Goal: Task Accomplishment & Management: Use online tool/utility

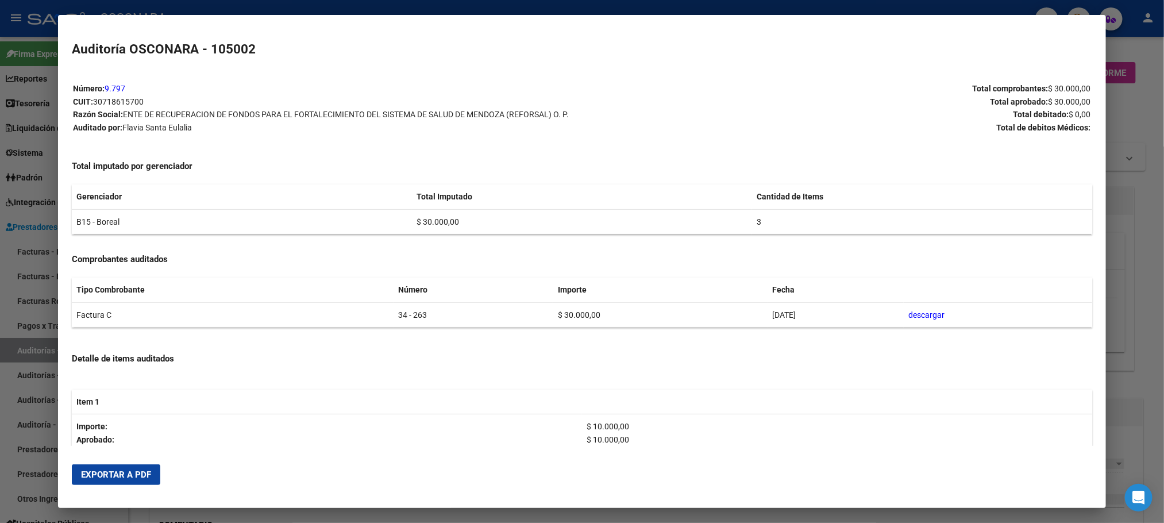
click at [1136, 230] on div at bounding box center [582, 261] width 1164 height 523
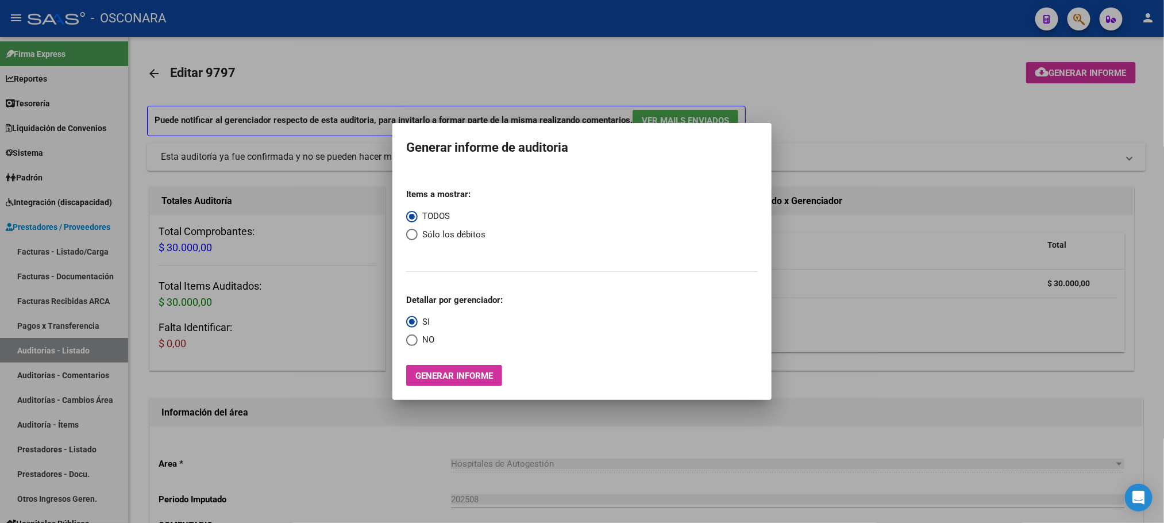
click at [825, 347] on div at bounding box center [582, 261] width 1164 height 523
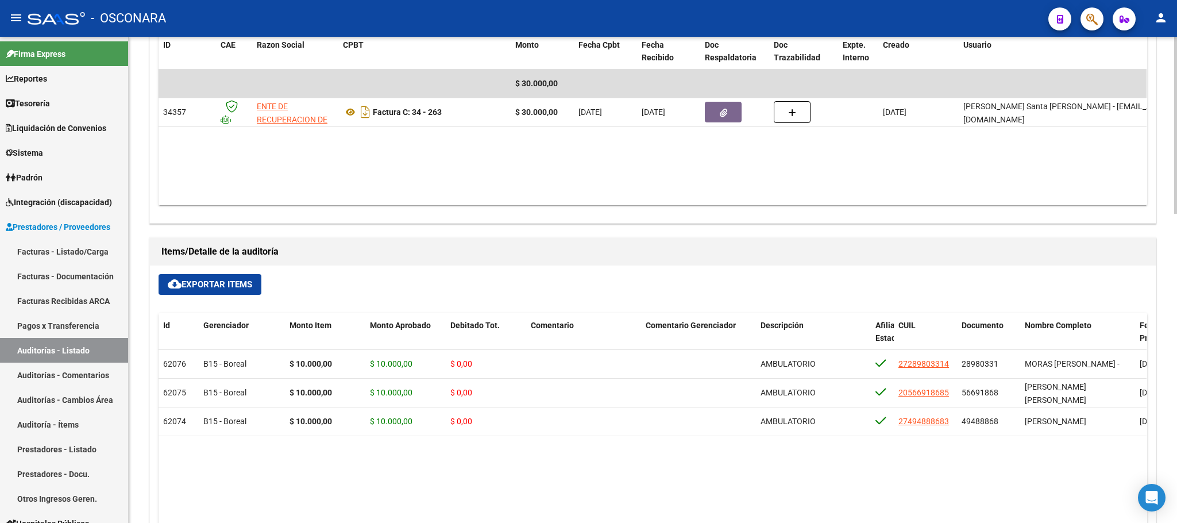
scroll to position [157, 0]
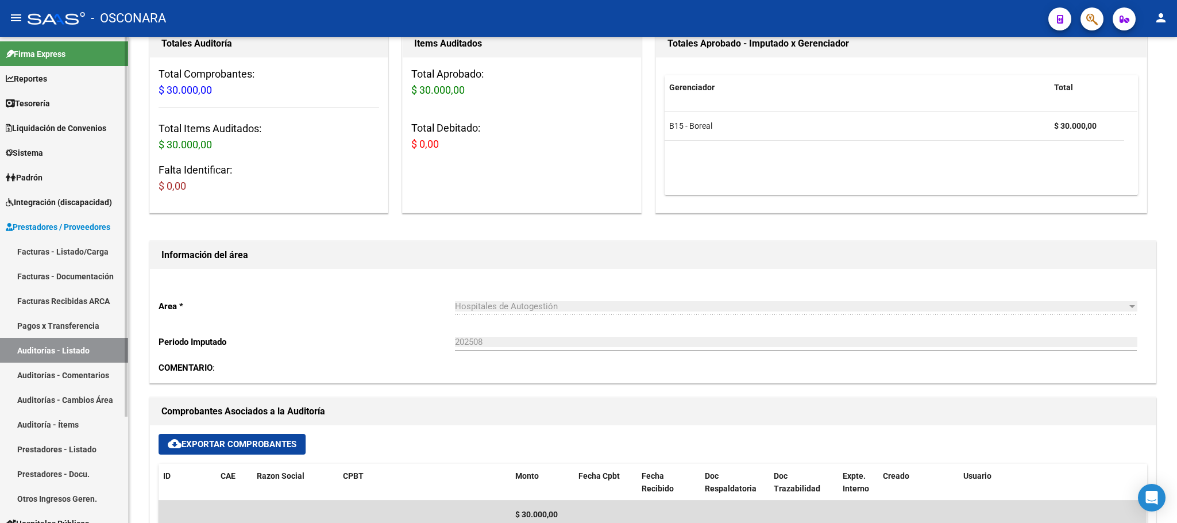
click at [80, 352] on link "Auditorías - Listado" at bounding box center [64, 350] width 128 height 25
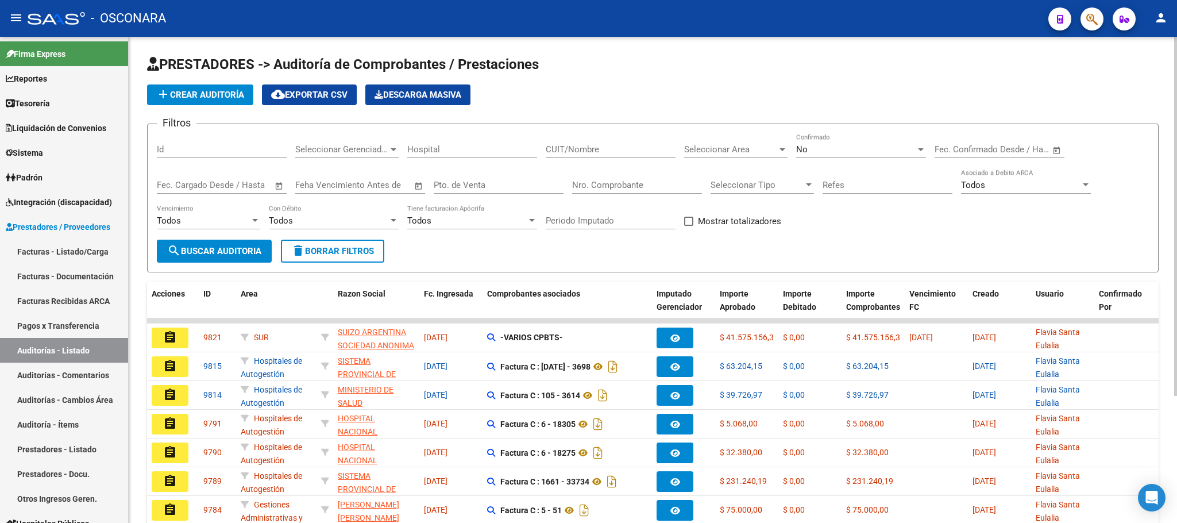
click at [264, 153] on input "Id" at bounding box center [222, 149] width 130 height 10
type input "9814"
click at [238, 250] on span "search Buscar Auditoria" at bounding box center [214, 251] width 94 height 10
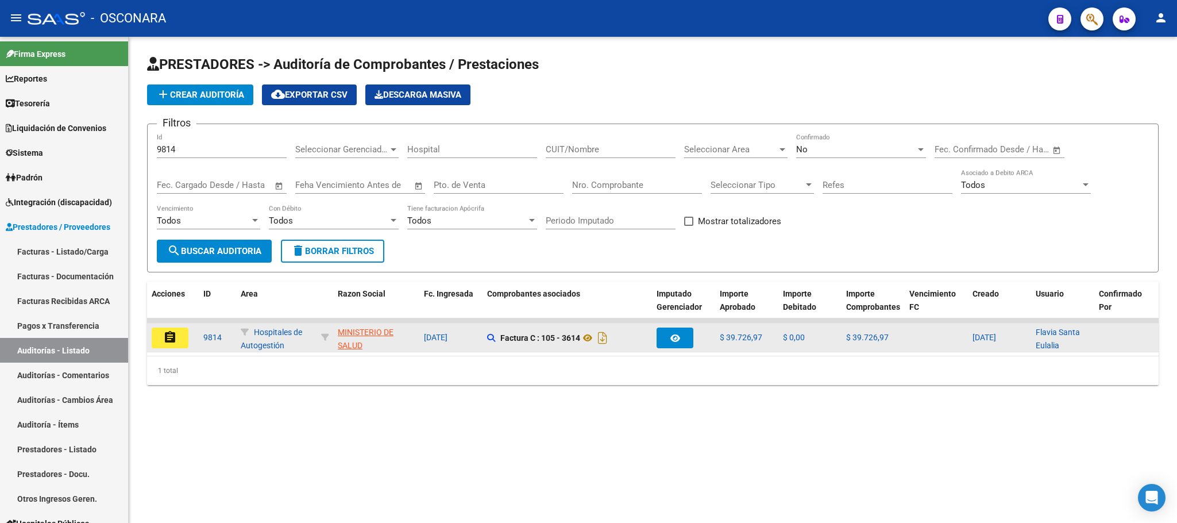
click at [167, 340] on mat-icon "assignment" at bounding box center [170, 337] width 14 height 14
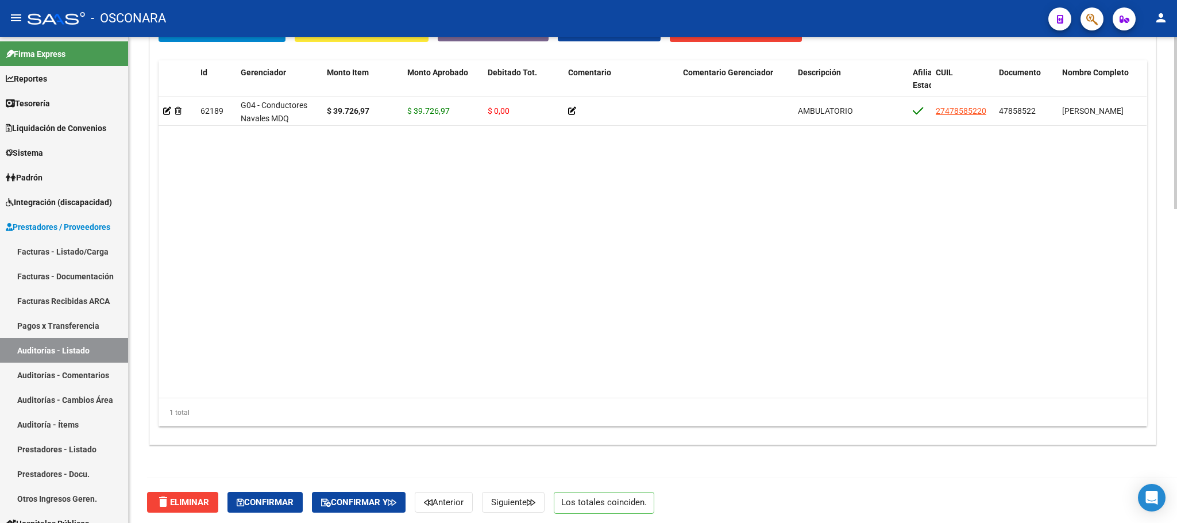
scroll to position [886, 0]
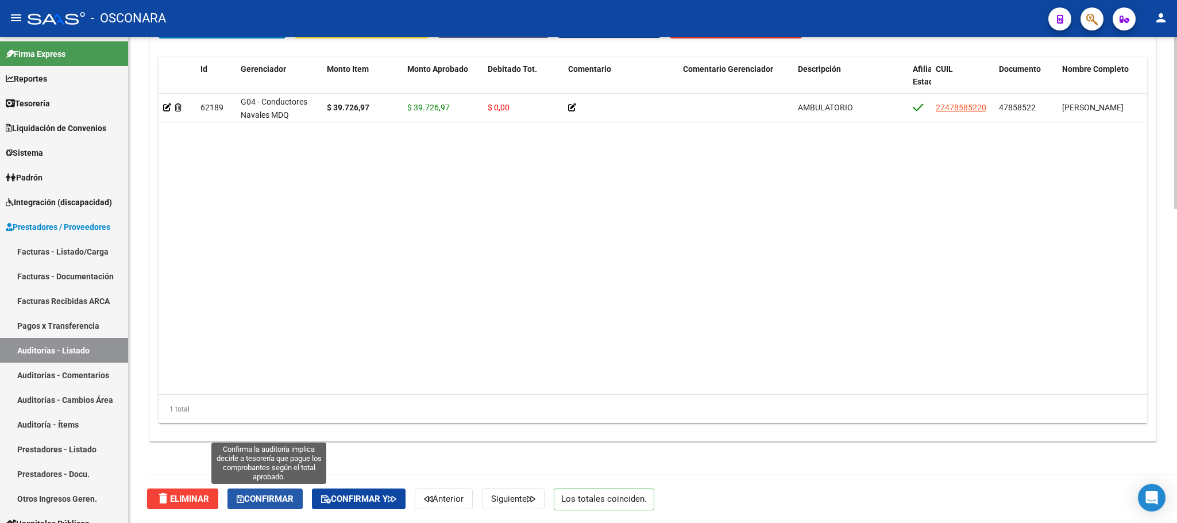
click at [287, 488] on button "Confirmar" at bounding box center [264, 498] width 75 height 21
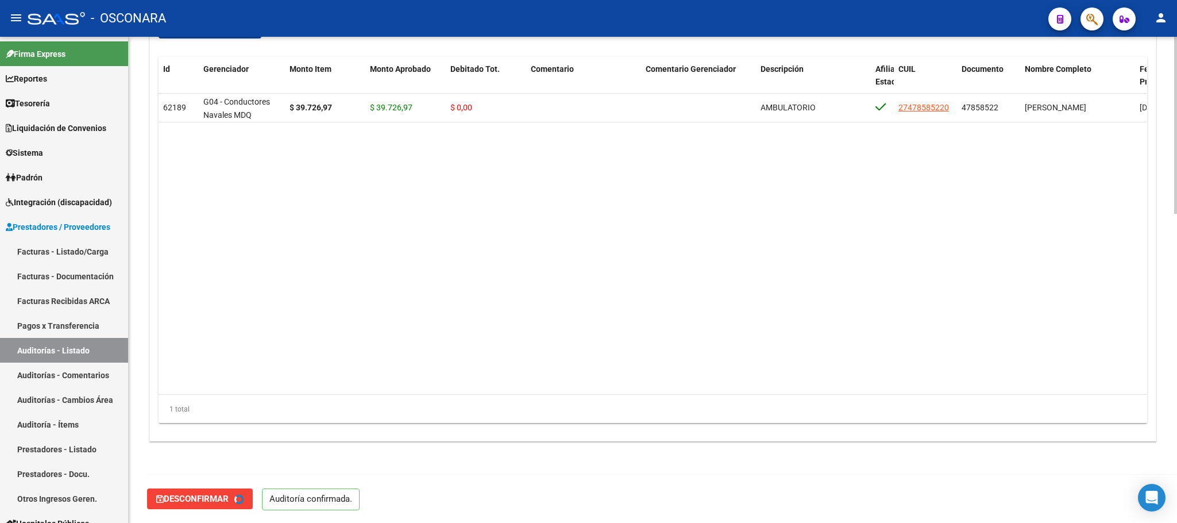
type input "202508"
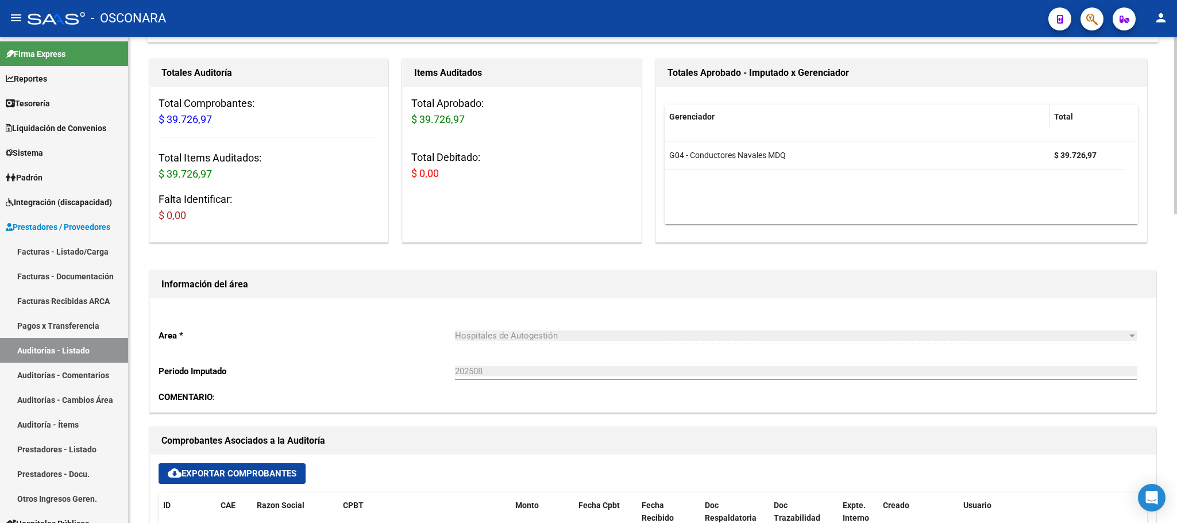
scroll to position [0, 0]
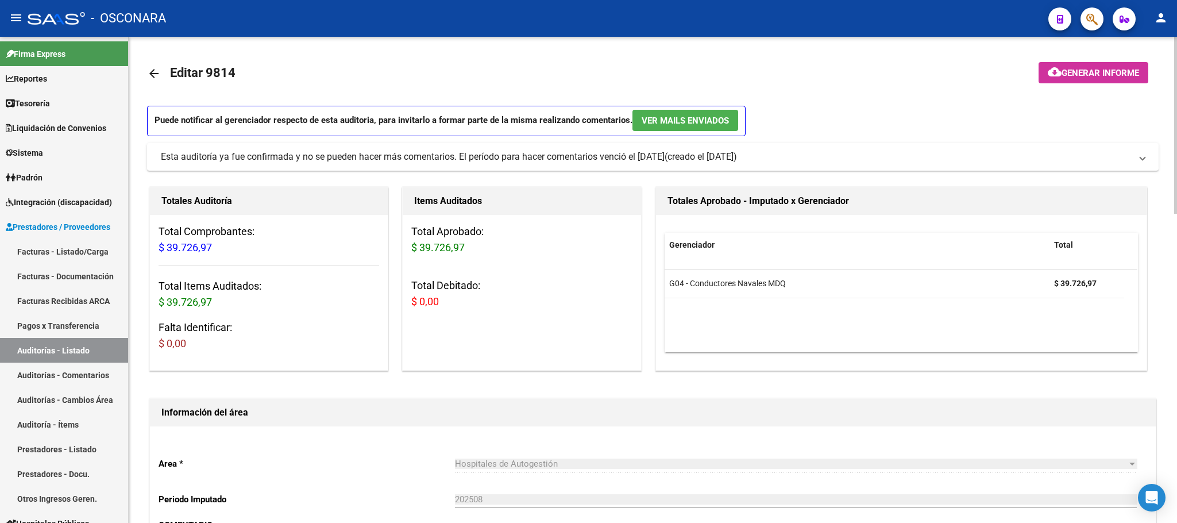
click at [1115, 64] on button "cloud_download Generar informe" at bounding box center [1093, 72] width 110 height 21
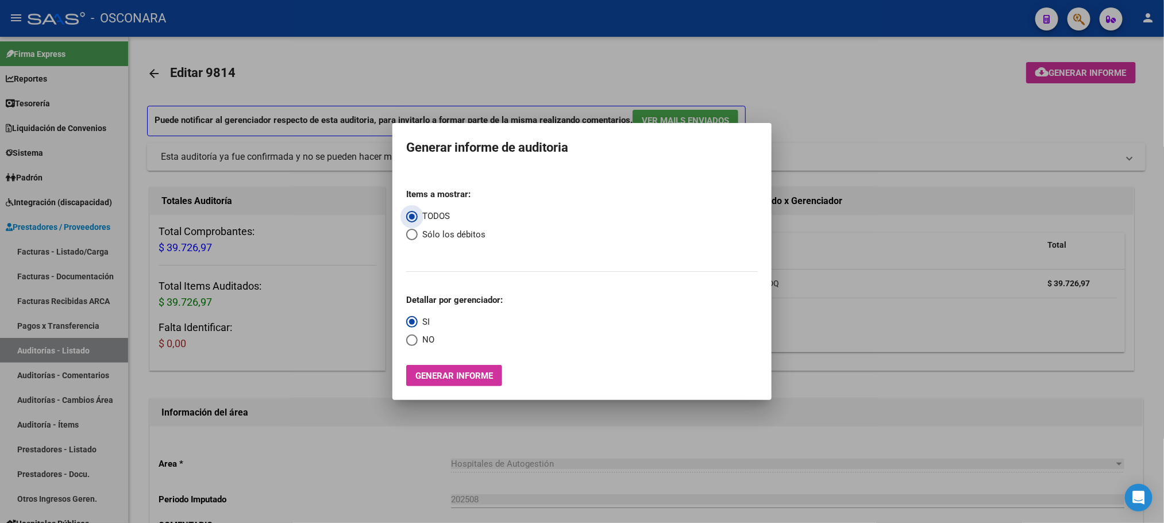
click at [485, 379] on span "Generar informe" at bounding box center [454, 375] width 78 height 10
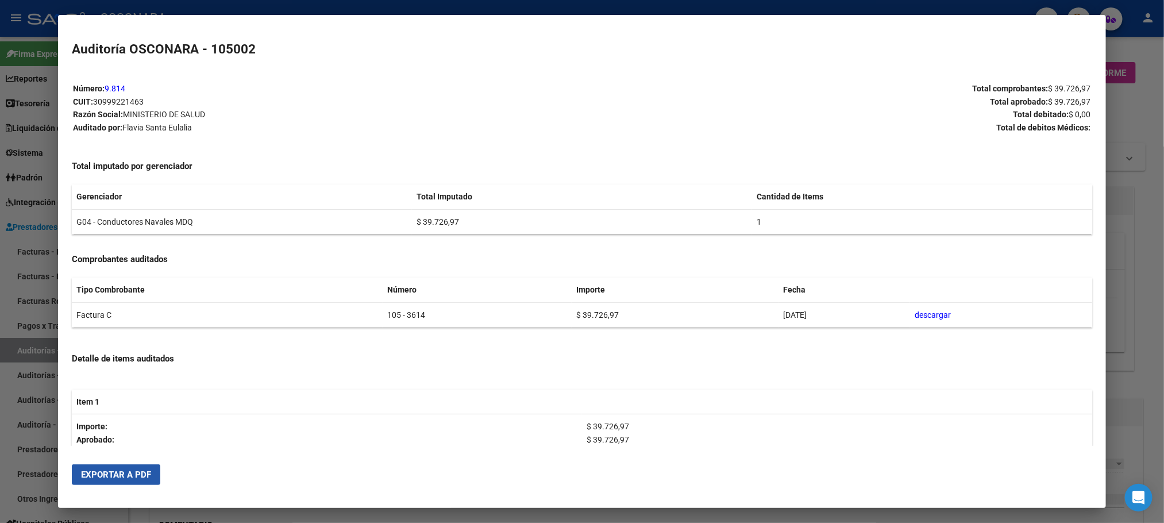
click at [121, 476] on span "Exportar a PDF" at bounding box center [116, 474] width 70 height 10
click at [1149, 323] on div at bounding box center [582, 261] width 1164 height 523
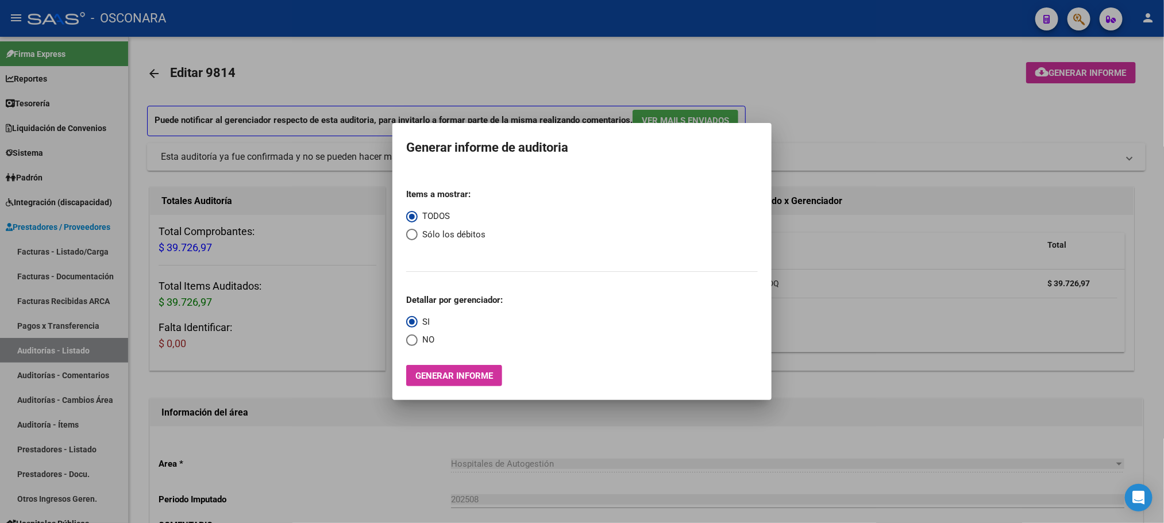
click at [847, 115] on div at bounding box center [582, 261] width 1164 height 523
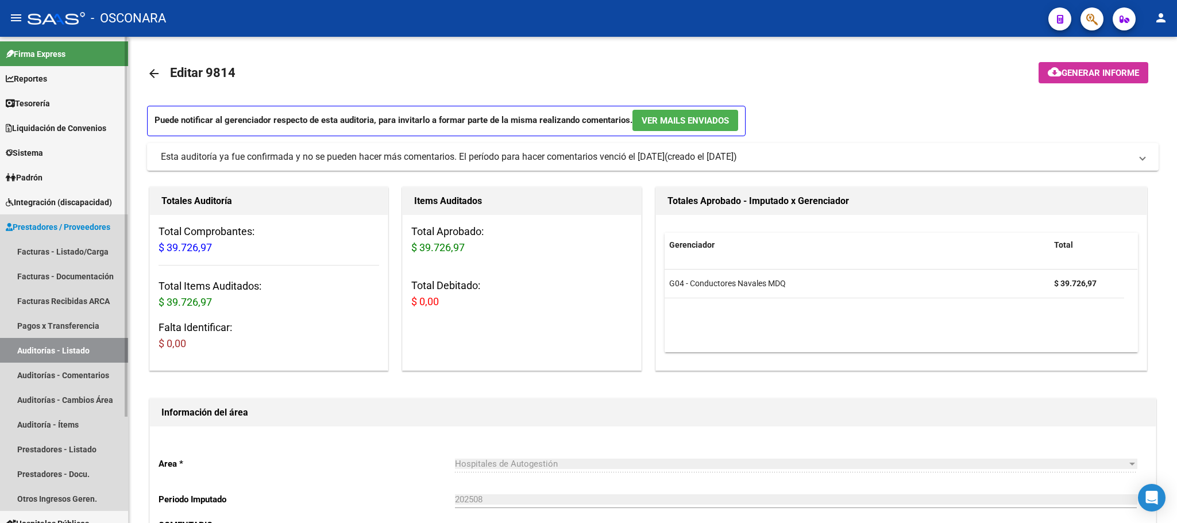
click at [68, 341] on link "Auditorías - Listado" at bounding box center [64, 350] width 128 height 25
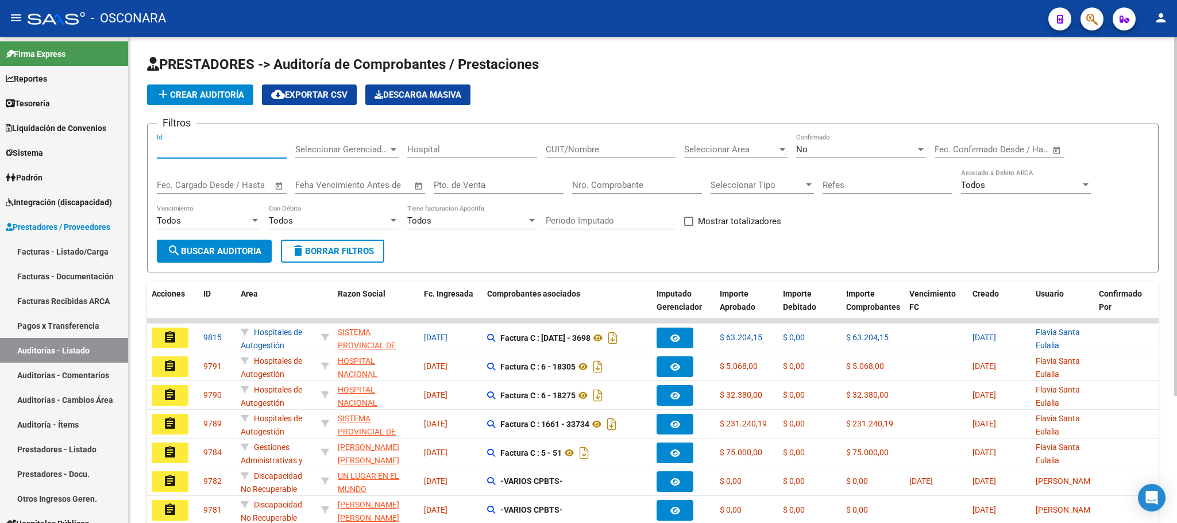
click at [204, 148] on input "Id" at bounding box center [222, 149] width 130 height 10
type input "9812"
click at [206, 254] on span "search Buscar Auditoria" at bounding box center [214, 251] width 94 height 10
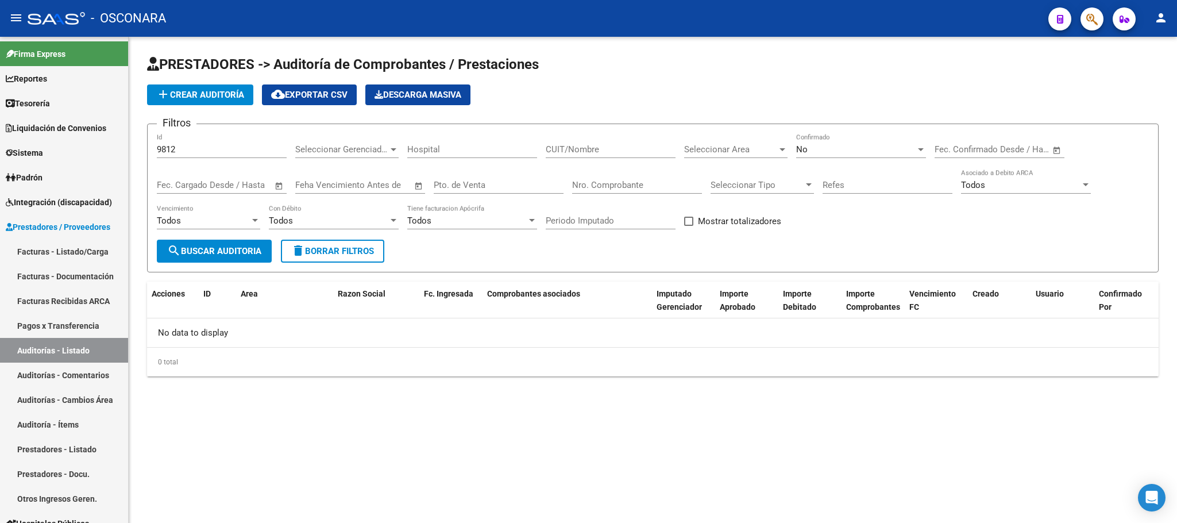
click at [248, 246] on span "search Buscar Auditoria" at bounding box center [214, 251] width 94 height 10
click at [202, 144] on div "9812 Id" at bounding box center [222, 145] width 130 height 25
click at [202, 247] on span "search Buscar Auditoria" at bounding box center [214, 251] width 94 height 10
click at [83, 253] on link "Facturas - Listado/Carga" at bounding box center [64, 251] width 128 height 25
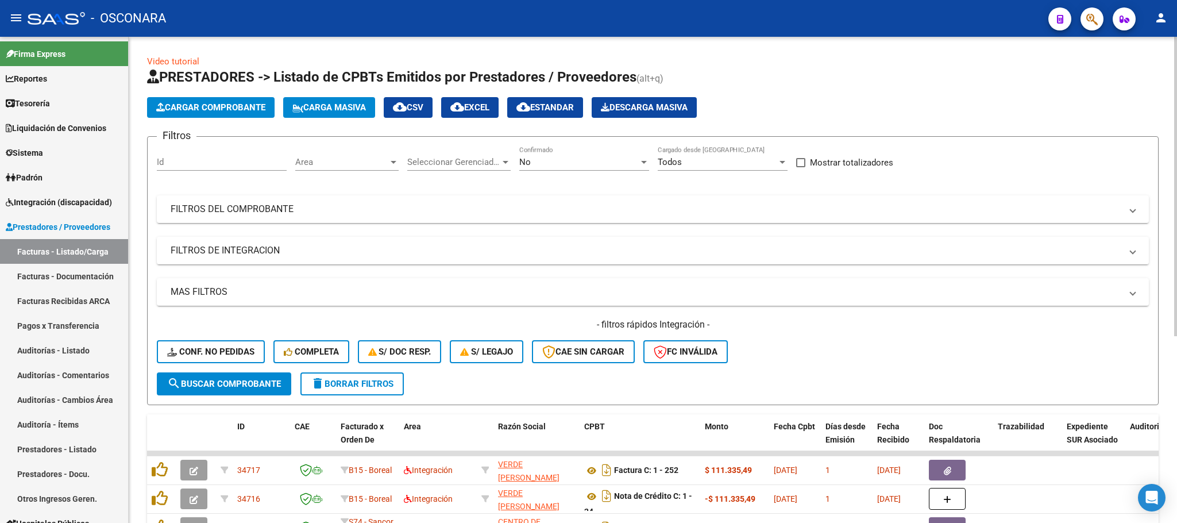
click at [212, 159] on input "Id" at bounding box center [222, 162] width 130 height 10
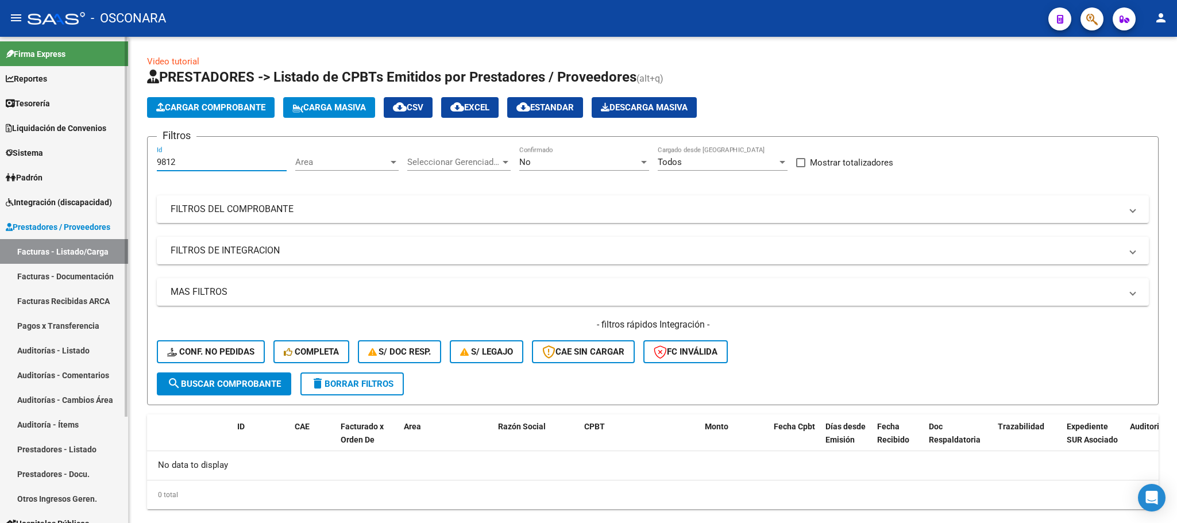
type input "9812"
click at [99, 349] on link "Auditorías - Listado" at bounding box center [64, 350] width 128 height 25
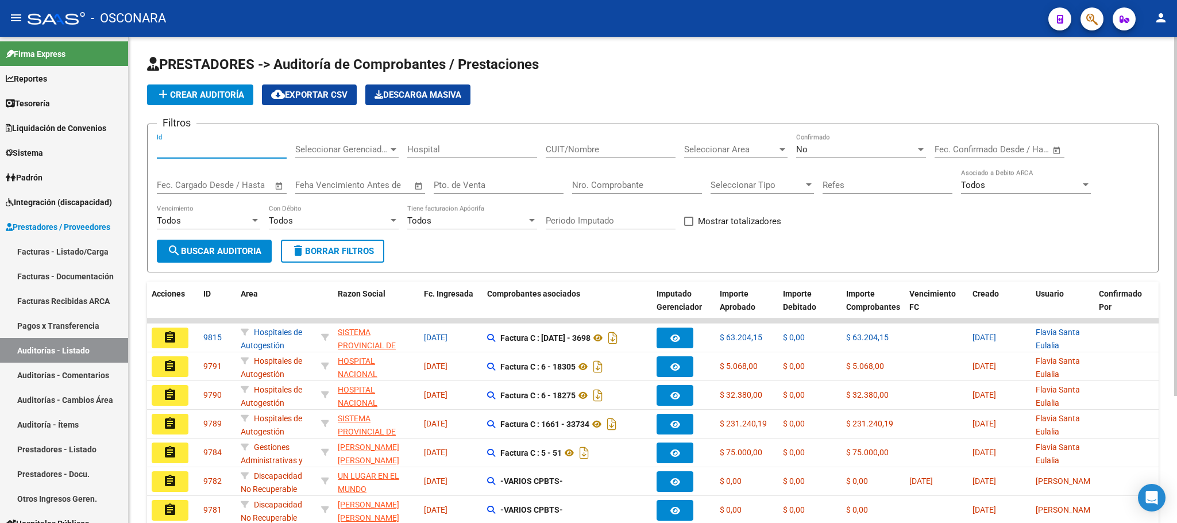
click at [188, 145] on input "Id" at bounding box center [222, 149] width 130 height 10
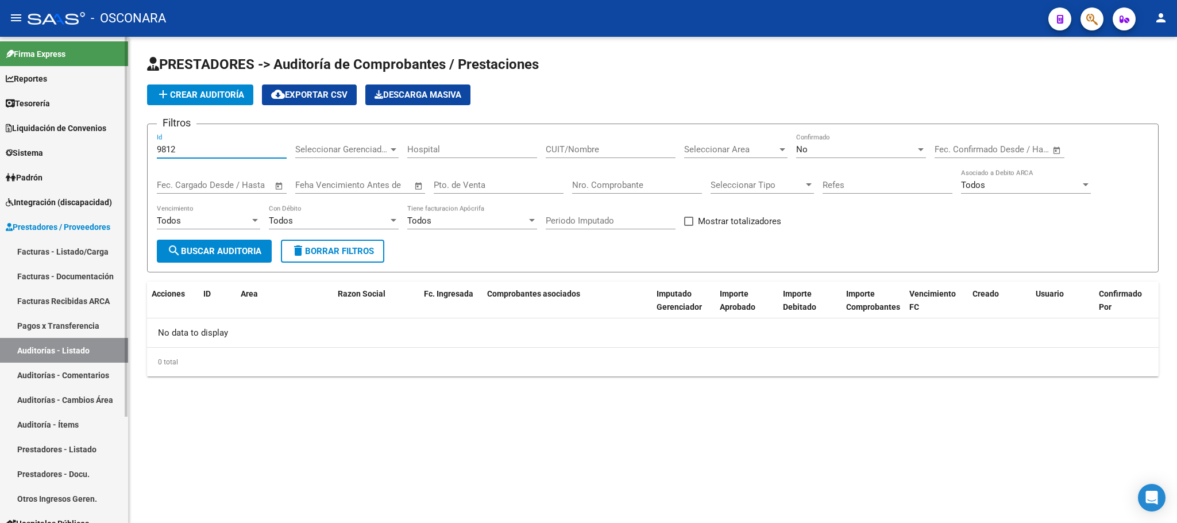
click at [59, 352] on link "Auditorías - Listado" at bounding box center [64, 350] width 128 height 25
drag, startPoint x: 187, startPoint y: 144, endPoint x: 133, endPoint y: 140, distance: 54.1
click at [133, 140] on div "PRESTADORES -> Auditoría de Comprobantes / Prestaciones add Crear Auditoría clo…" at bounding box center [653, 225] width 1048 height 376
drag, startPoint x: 179, startPoint y: 152, endPoint x: 114, endPoint y: 138, distance: 66.9
click at [114, 138] on mat-sidenav-container "Firma Express Reportes Ingresos Percibidos Análisis de todos los conceptos deta…" at bounding box center [588, 280] width 1177 height 486
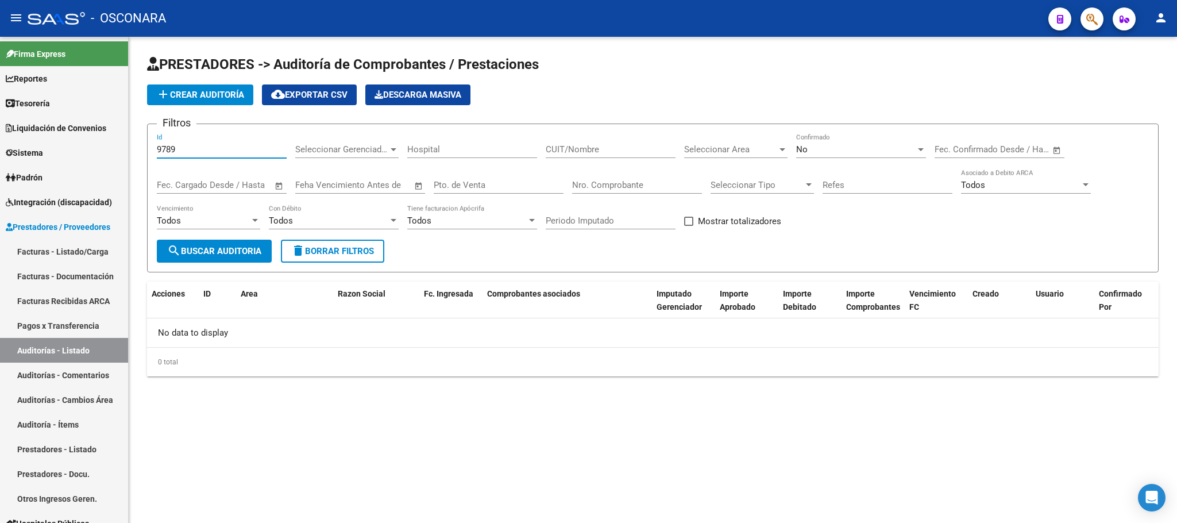
type input "9789"
click at [227, 255] on span "search Buscar Auditoria" at bounding box center [214, 251] width 94 height 10
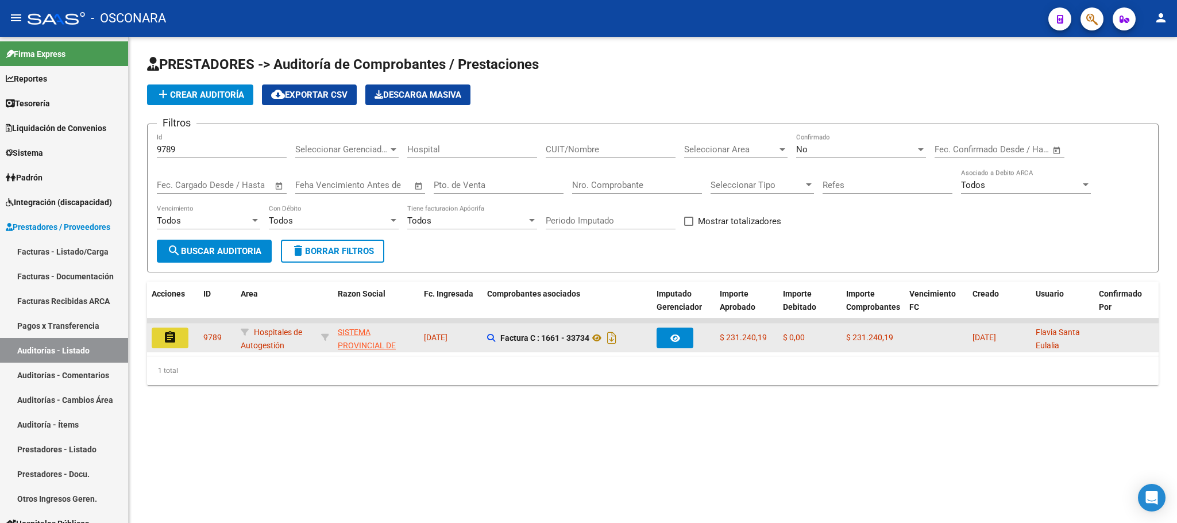
click at [163, 339] on mat-icon "assignment" at bounding box center [170, 337] width 14 height 14
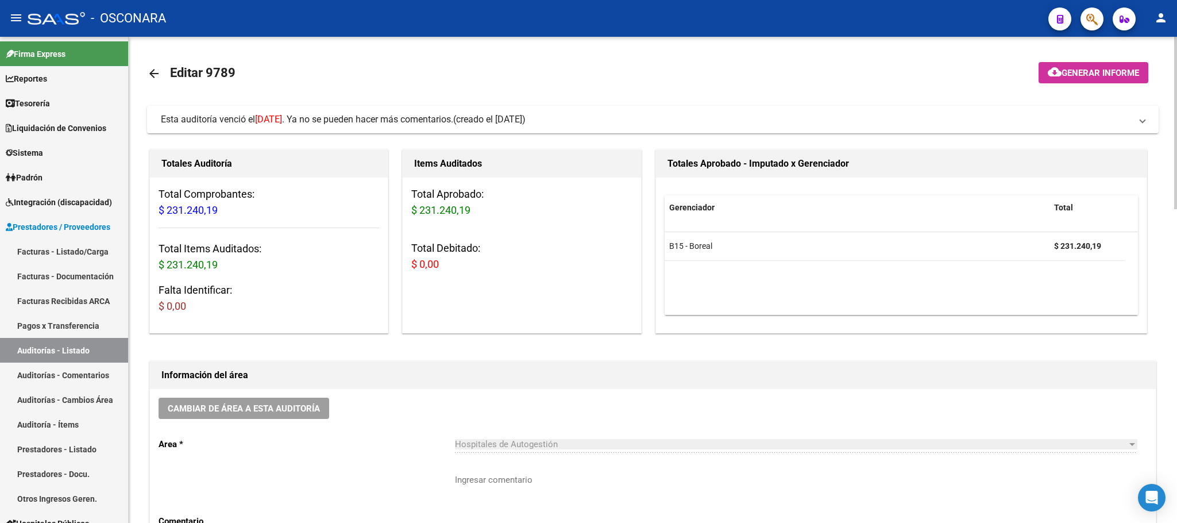
click at [1110, 69] on span "Generar informe" at bounding box center [1100, 73] width 78 height 10
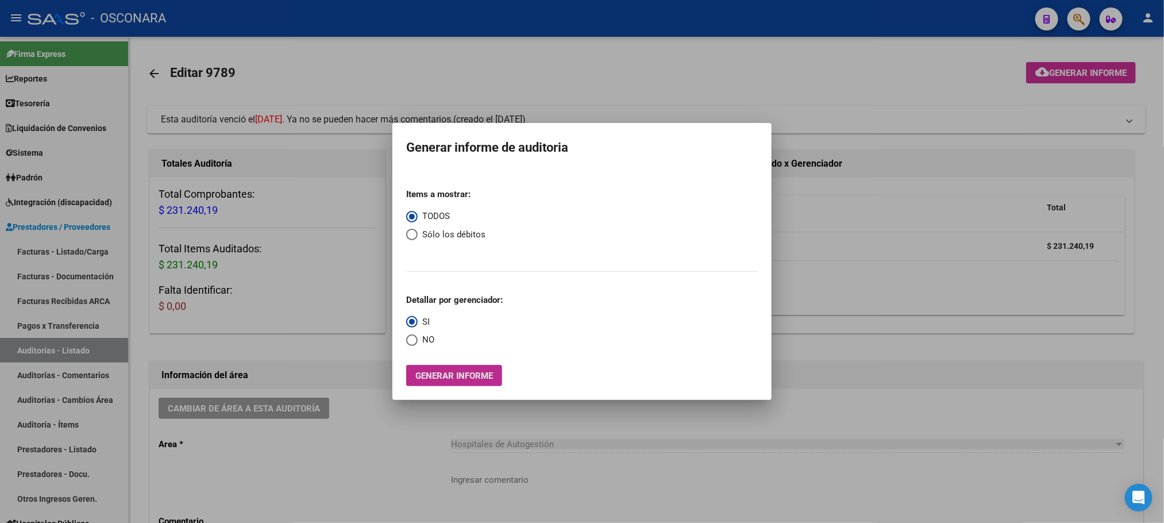
click at [457, 376] on span "Generar informe" at bounding box center [454, 375] width 78 height 10
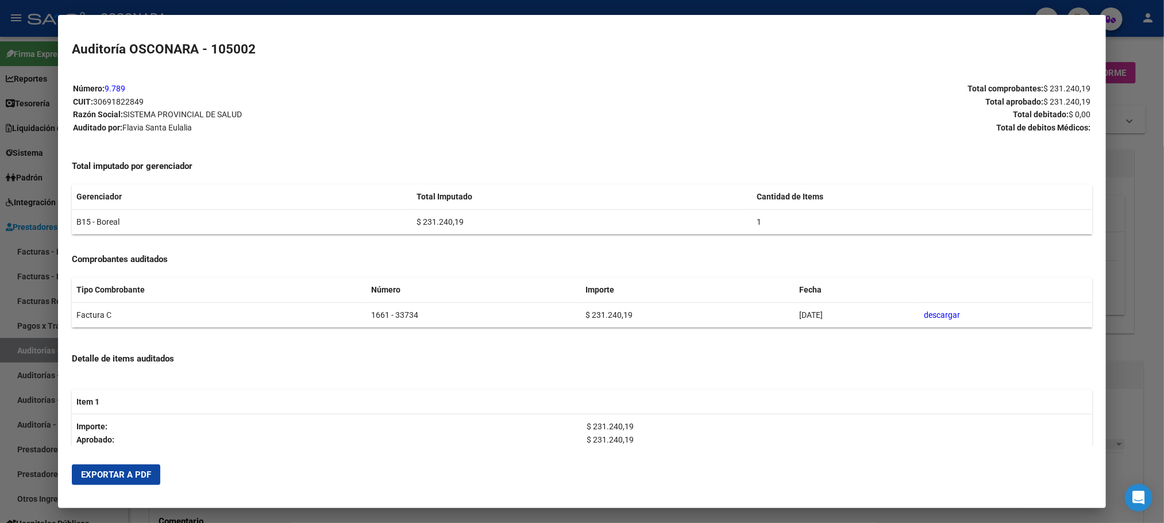
click at [129, 477] on span "Exportar a PDF" at bounding box center [116, 474] width 70 height 10
click at [1163, 183] on div at bounding box center [582, 261] width 1164 height 523
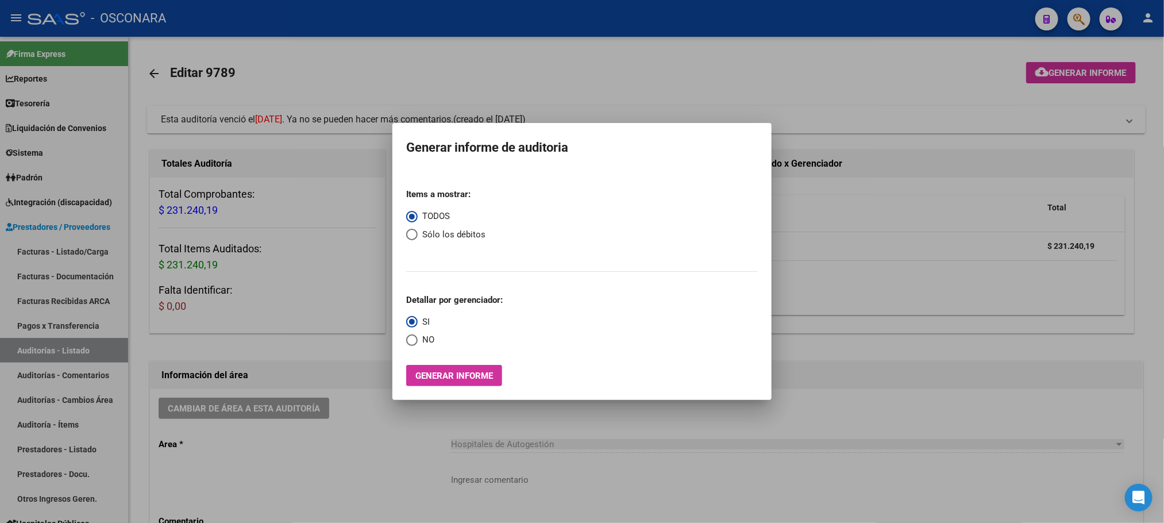
click at [800, 437] on div at bounding box center [582, 261] width 1164 height 523
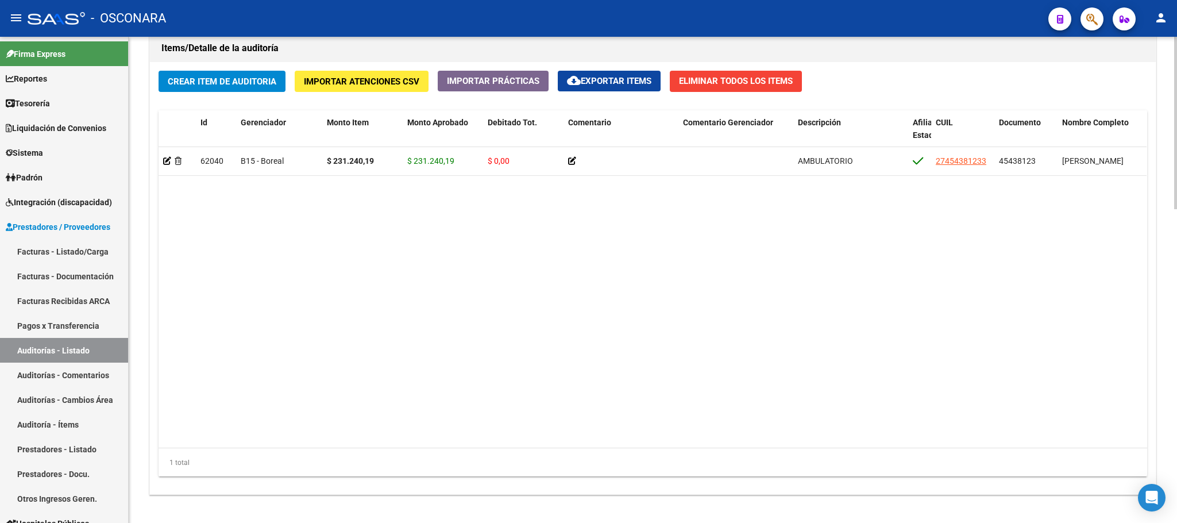
scroll to position [886, 0]
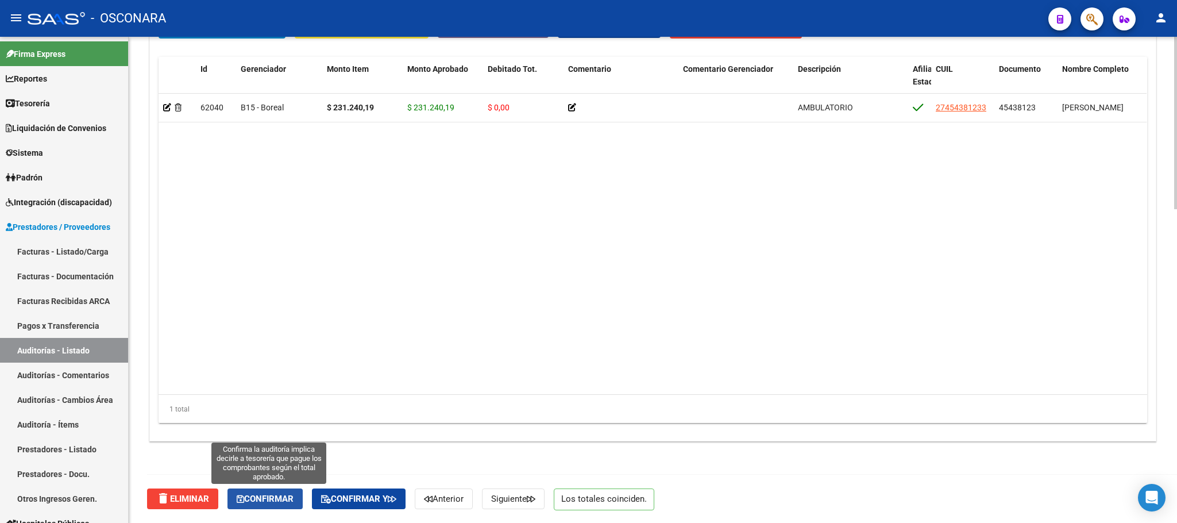
click at [257, 495] on span "Confirmar" at bounding box center [265, 498] width 57 height 10
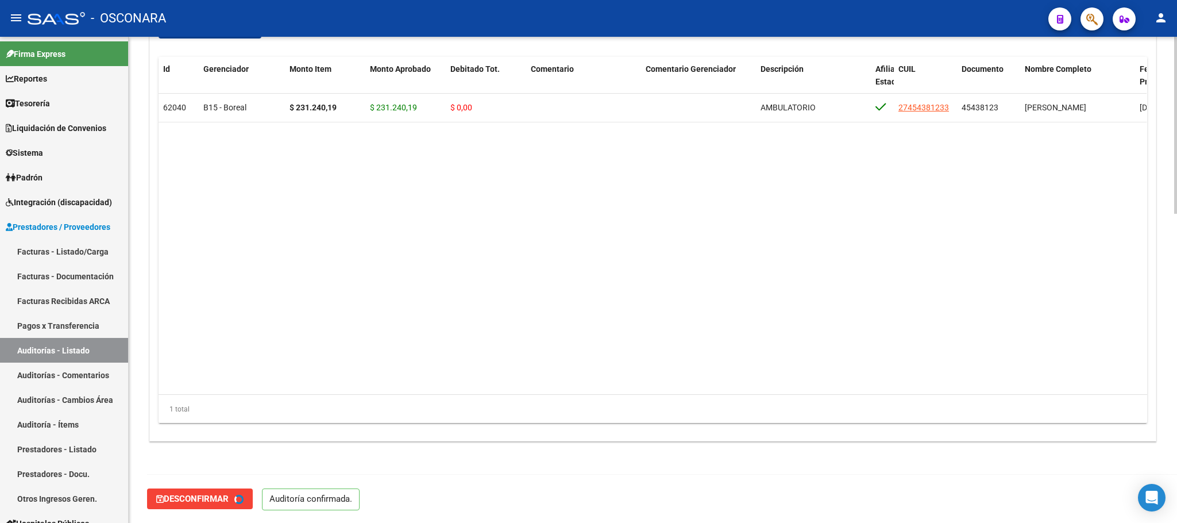
type input "202508"
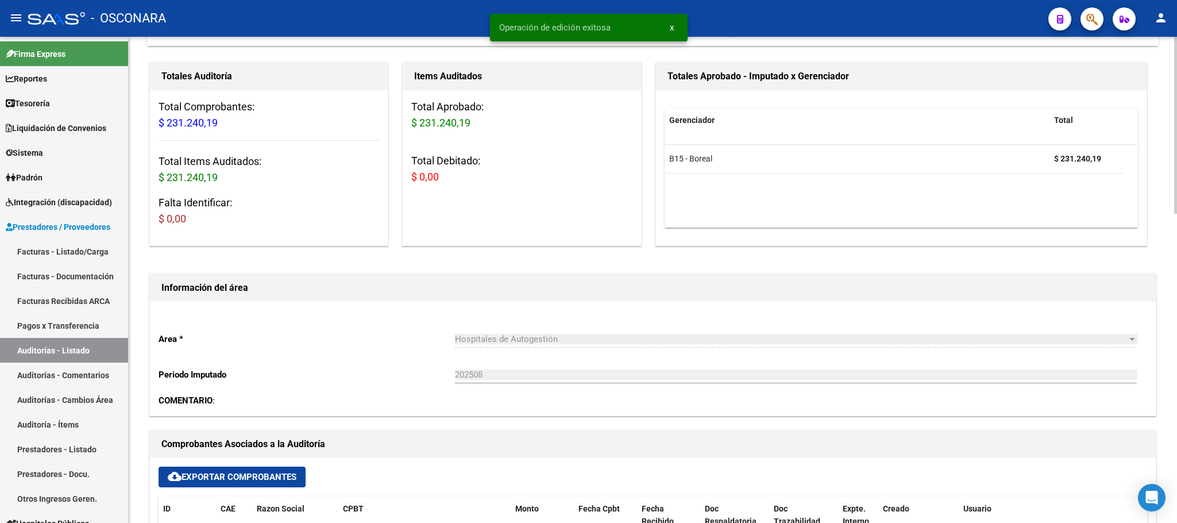
scroll to position [0, 0]
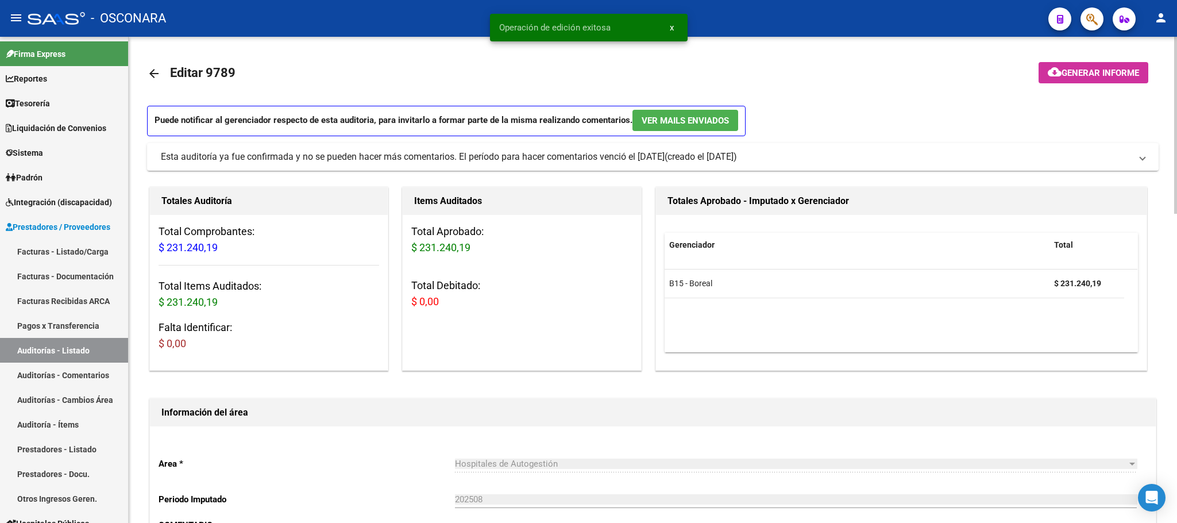
click at [1100, 69] on span "Generar informe" at bounding box center [1100, 73] width 78 height 10
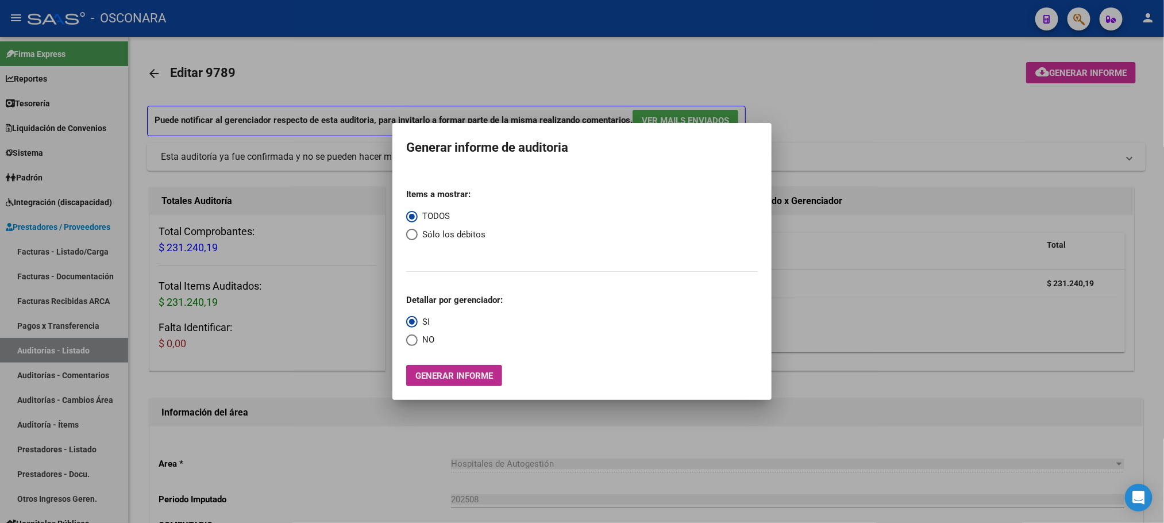
click at [470, 383] on button "Generar informe" at bounding box center [454, 375] width 96 height 21
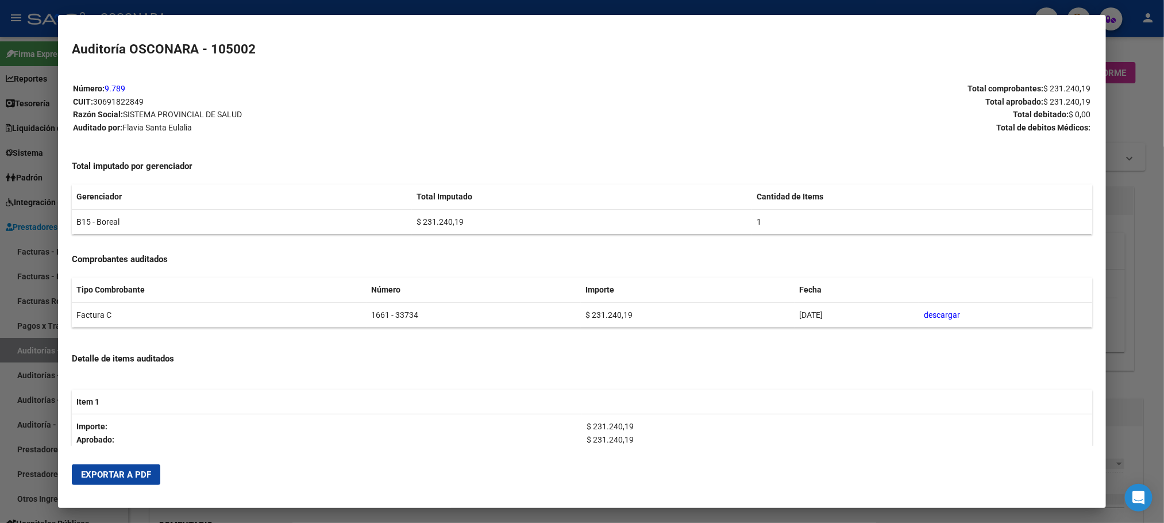
click at [128, 484] on button "Exportar a PDF" at bounding box center [116, 474] width 88 height 21
click at [1139, 172] on div at bounding box center [582, 261] width 1164 height 523
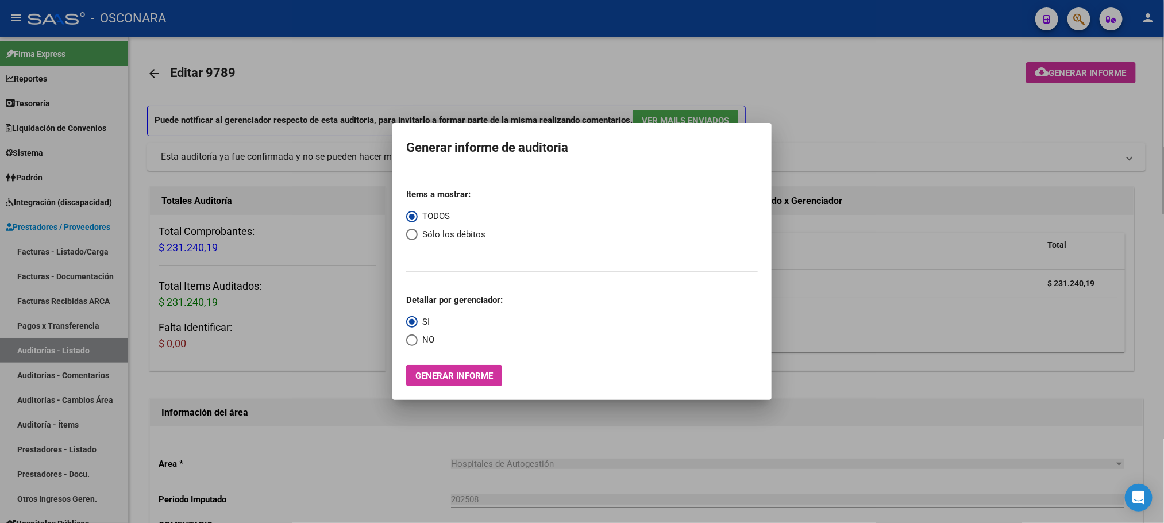
drag, startPoint x: 350, startPoint y: 462, endPoint x: 314, endPoint y: 455, distance: 37.3
click at [348, 462] on div at bounding box center [582, 261] width 1164 height 523
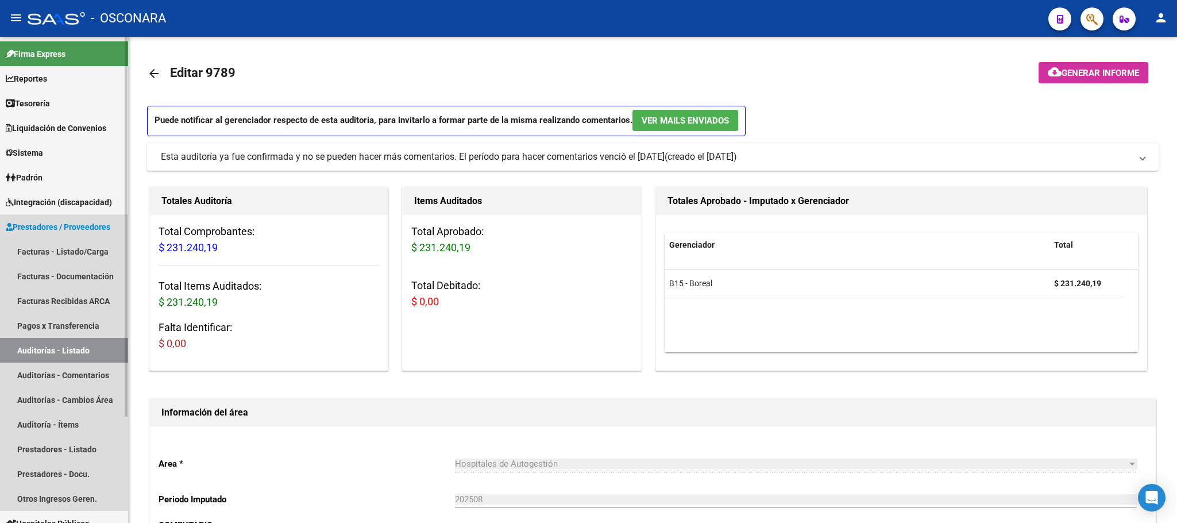
click at [69, 343] on link "Auditorías - Listado" at bounding box center [64, 350] width 128 height 25
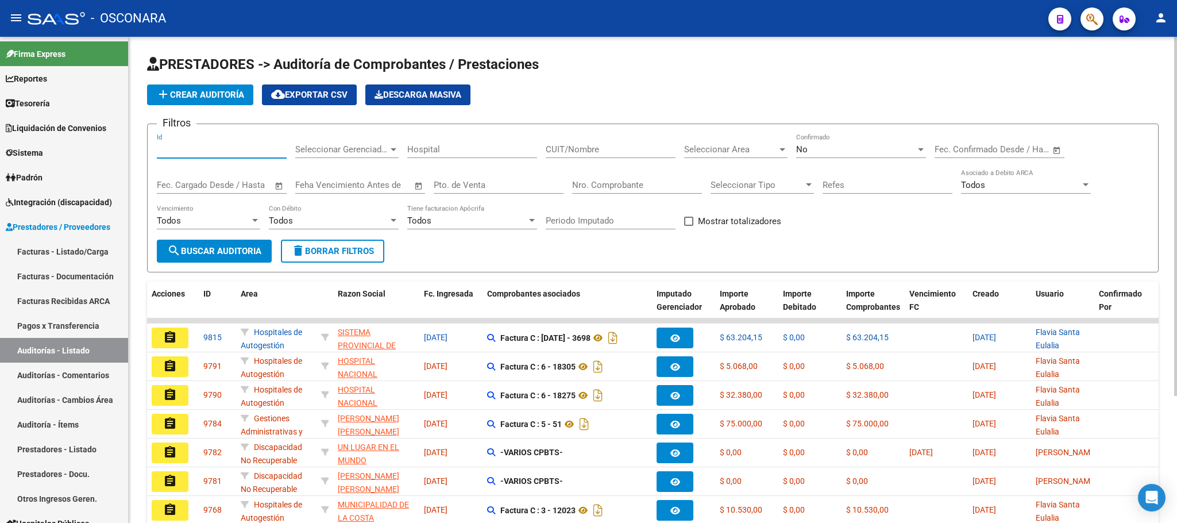
click at [206, 150] on input "Id" at bounding box center [222, 149] width 130 height 10
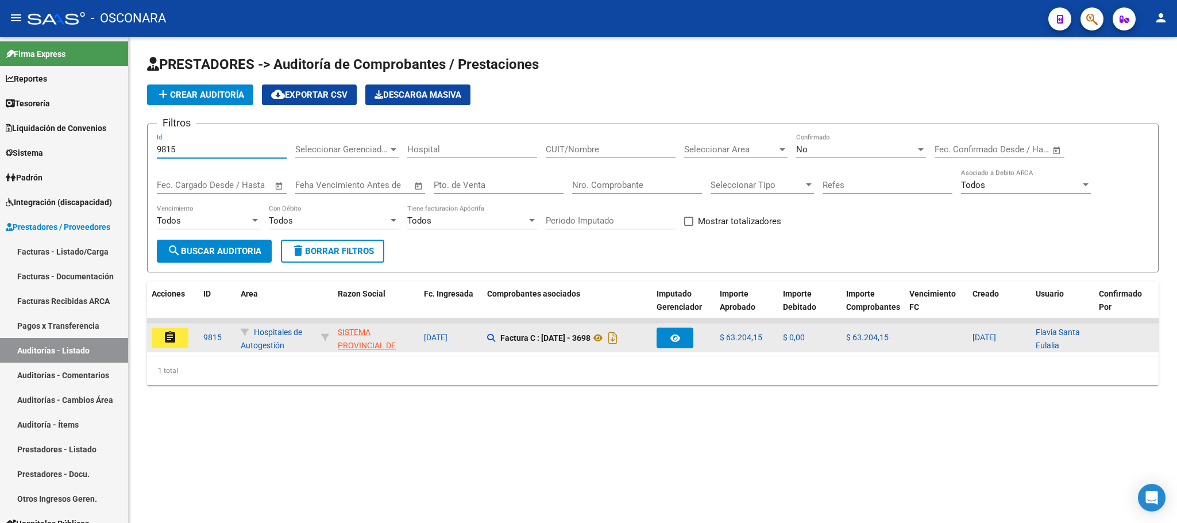
type input "9815"
click at [171, 339] on mat-icon "assignment" at bounding box center [170, 337] width 14 height 14
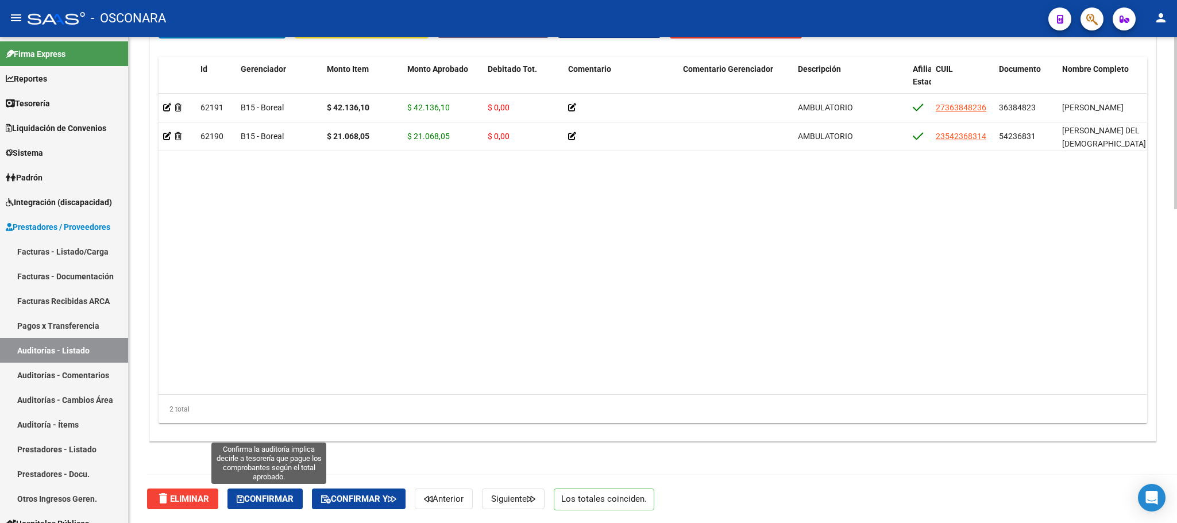
click at [269, 489] on button "Confirmar" at bounding box center [264, 498] width 75 height 21
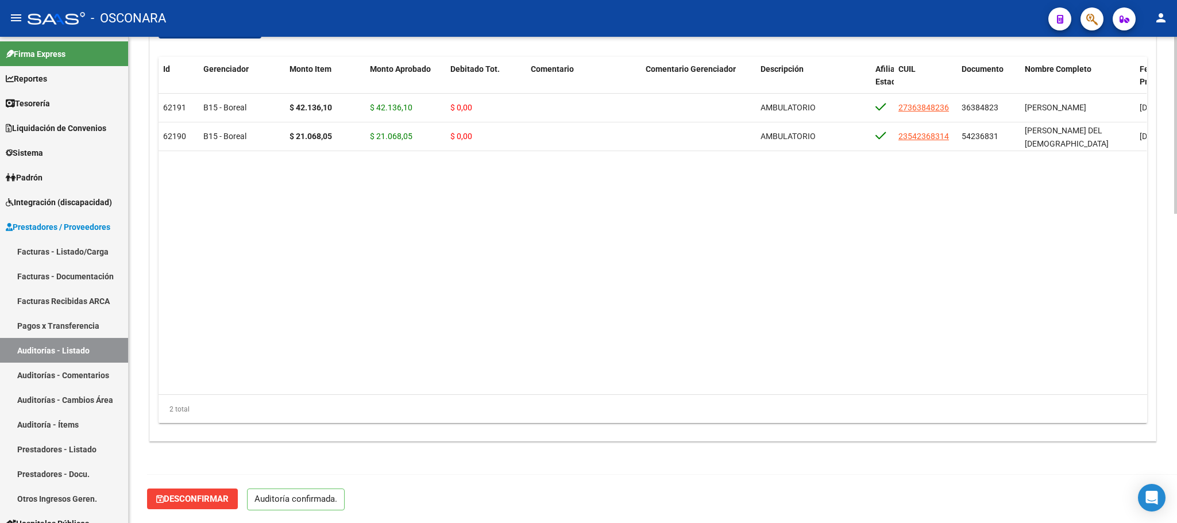
scroll to position [847, 0]
type input "202508"
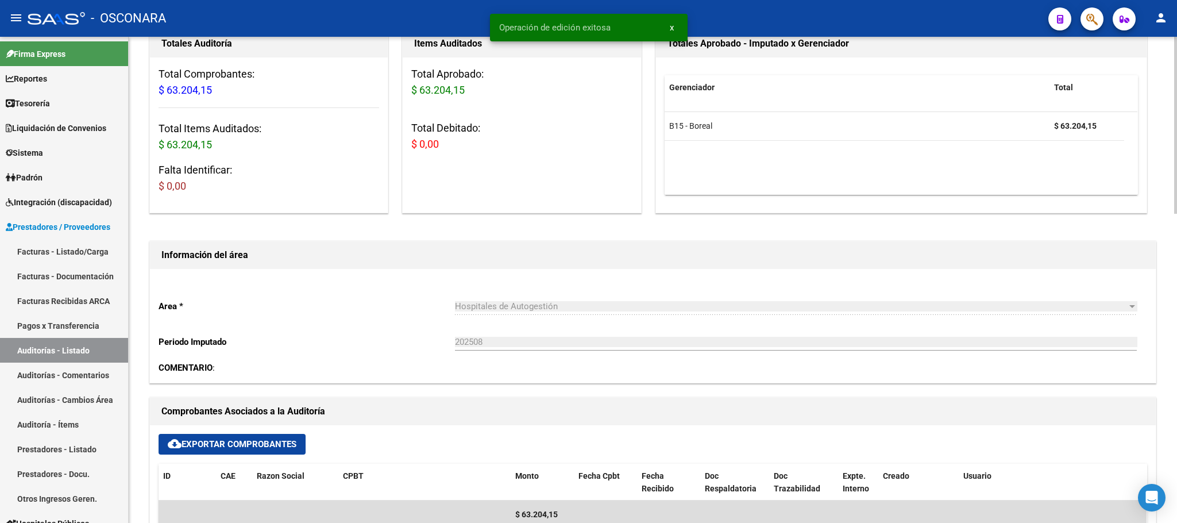
scroll to position [0, 0]
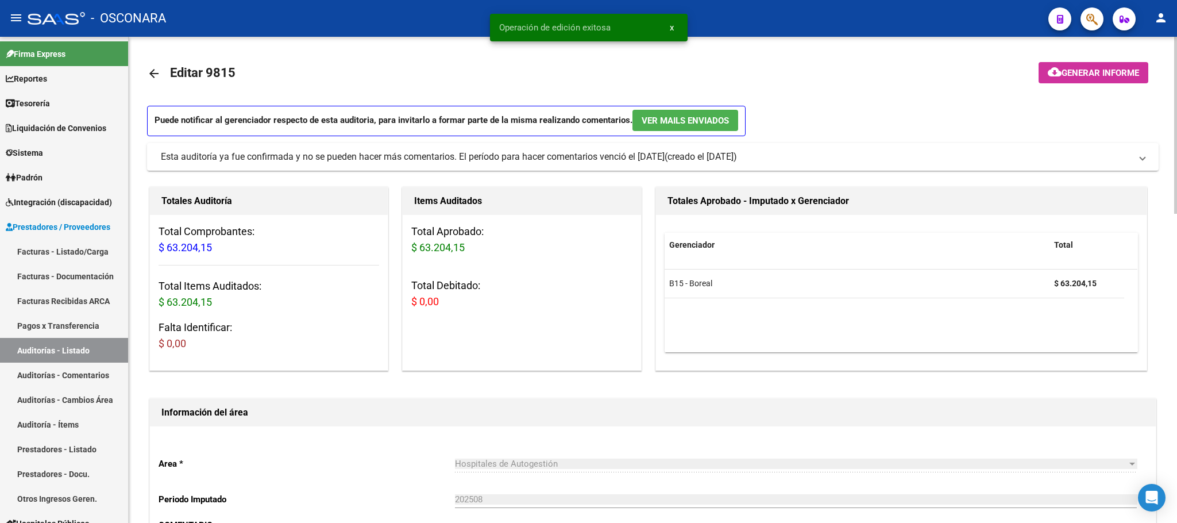
click at [1115, 71] on span "Generar informe" at bounding box center [1100, 73] width 78 height 10
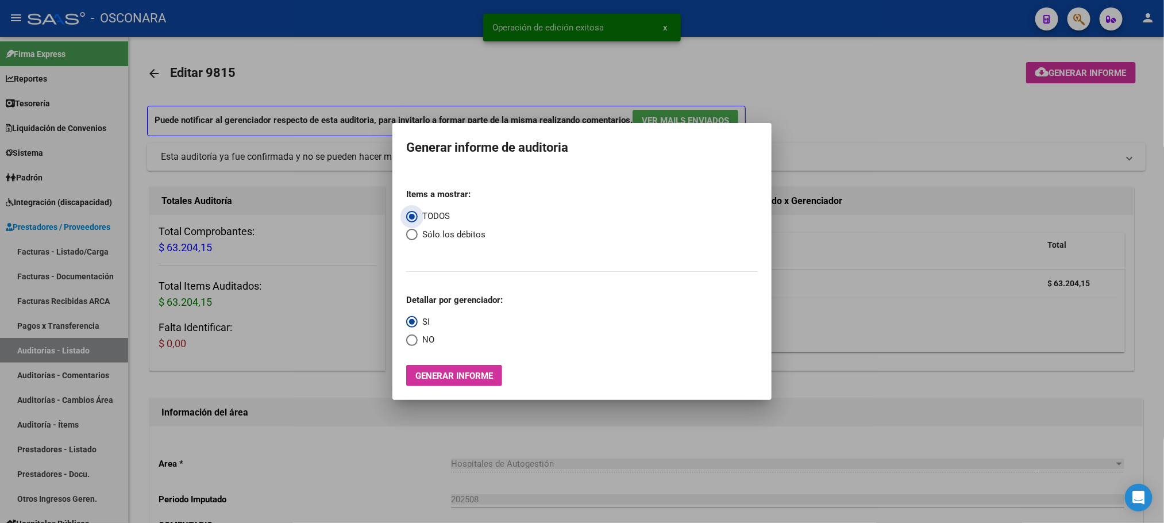
click at [442, 372] on span "Generar informe" at bounding box center [454, 375] width 78 height 10
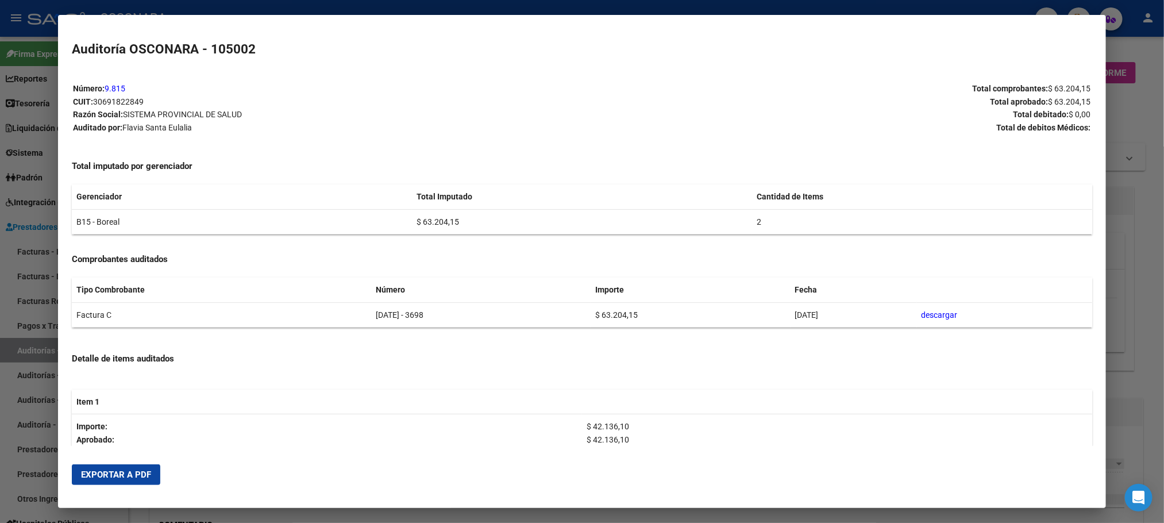
click at [119, 474] on span "Exportar a PDF" at bounding box center [116, 474] width 70 height 10
click at [1146, 262] on div at bounding box center [582, 261] width 1164 height 523
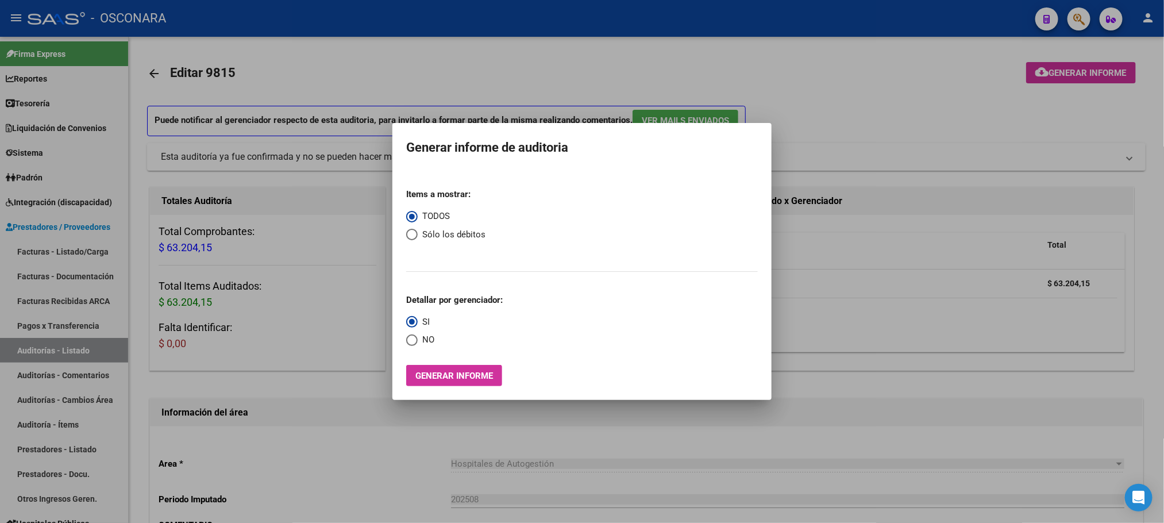
click at [345, 473] on div at bounding box center [582, 261] width 1164 height 523
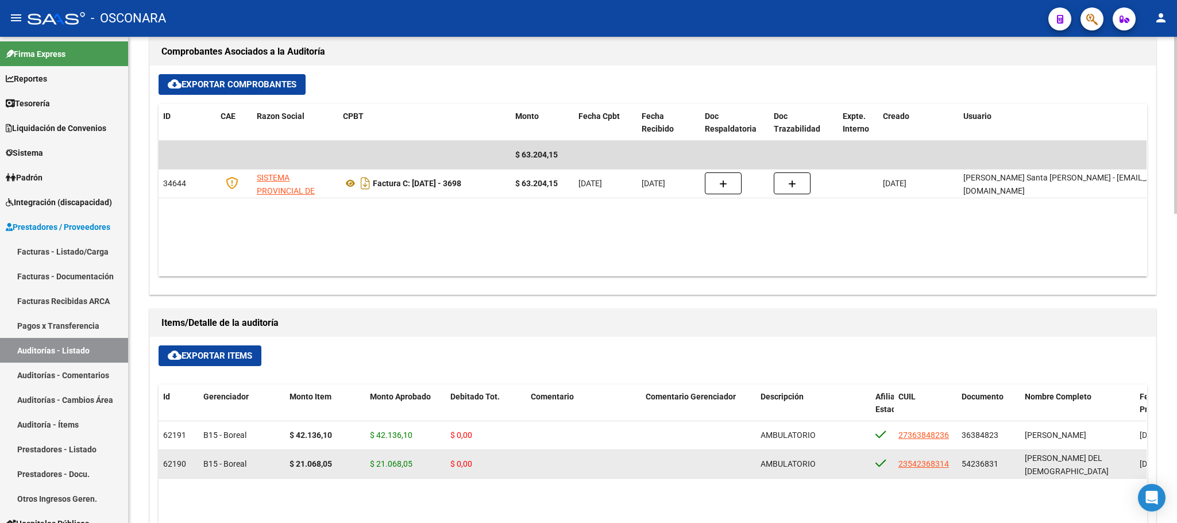
scroll to position [847, 0]
